Goal: Find specific page/section: Find specific page/section

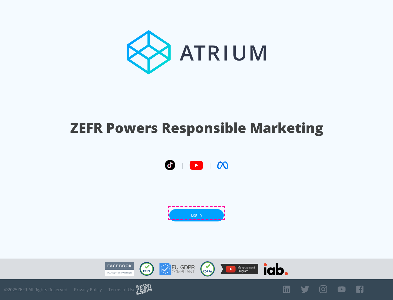
click at [197, 213] on link "Log In" at bounding box center [196, 215] width 55 height 12
